Goal: Information Seeking & Learning: Learn about a topic

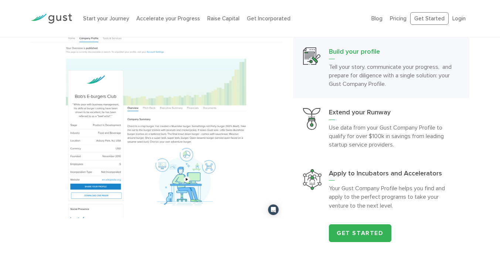
scroll to position [705, 0]
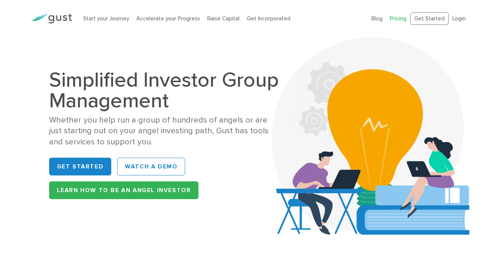
click at [398, 21] on link "Pricing" at bounding box center [398, 18] width 17 height 7
click at [107, 18] on link "Start your Journey" at bounding box center [106, 18] width 46 height 7
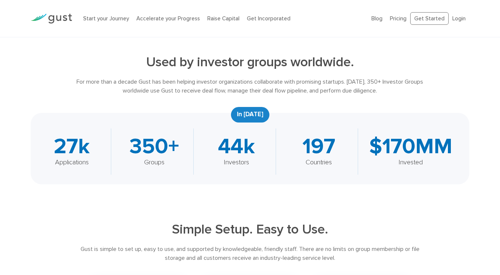
scroll to position [226, 0]
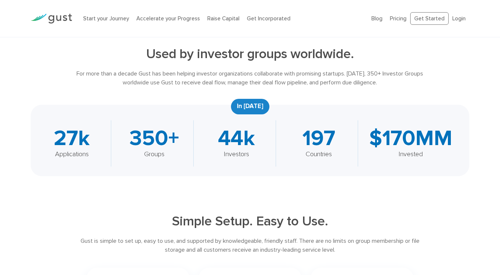
click at [251, 107] on div "In 2022" at bounding box center [250, 107] width 38 height 16
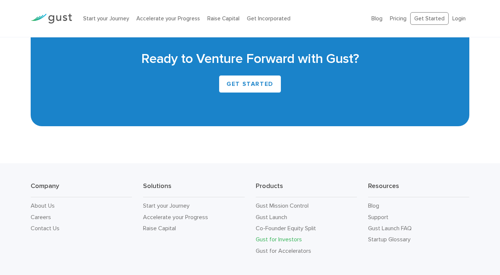
scroll to position [1797, 0]
